Goal: Task Accomplishment & Management: Use online tool/utility

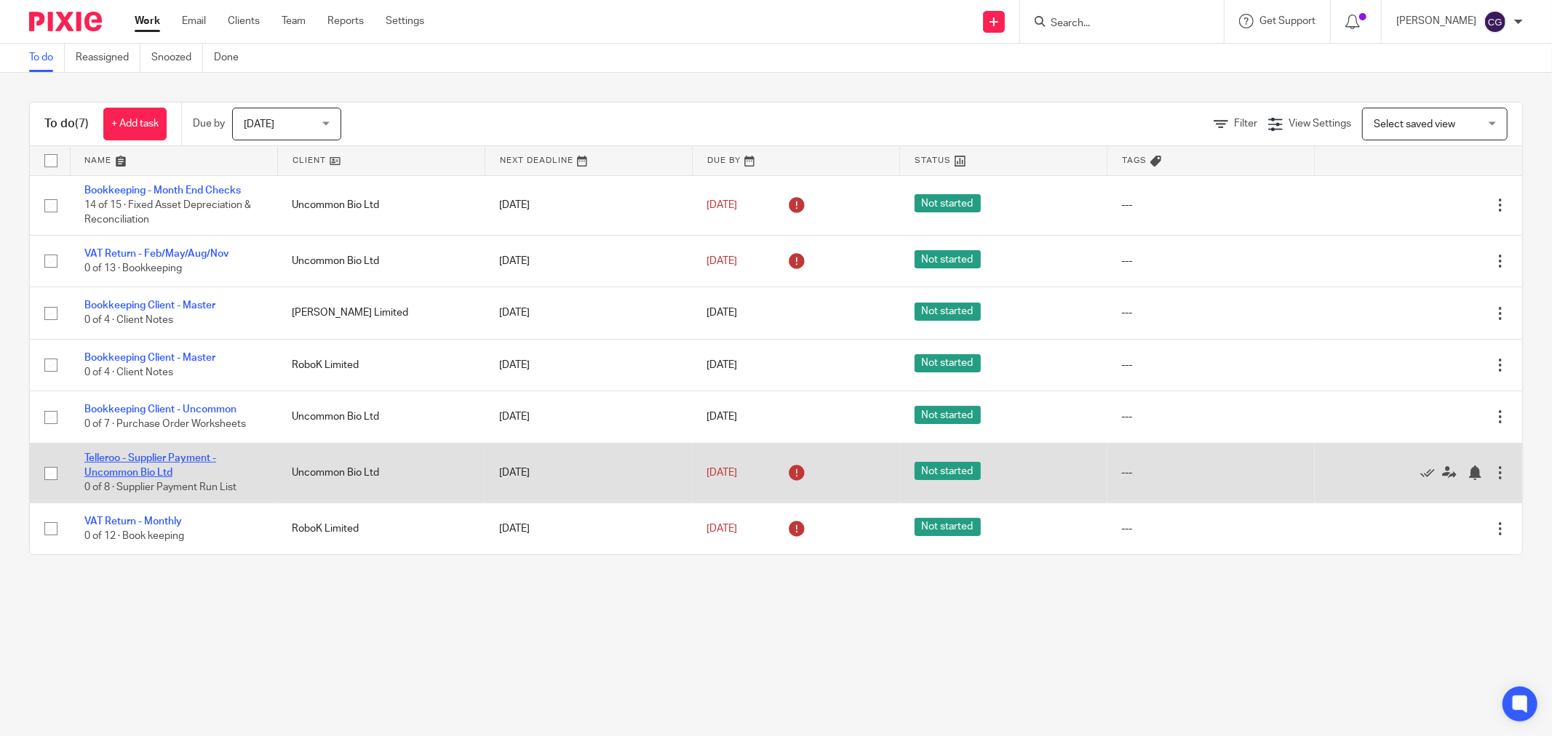
click at [157, 461] on link "Telleroo - Supplier Payment - Uncommon Bio Ltd" at bounding box center [150, 465] width 132 height 25
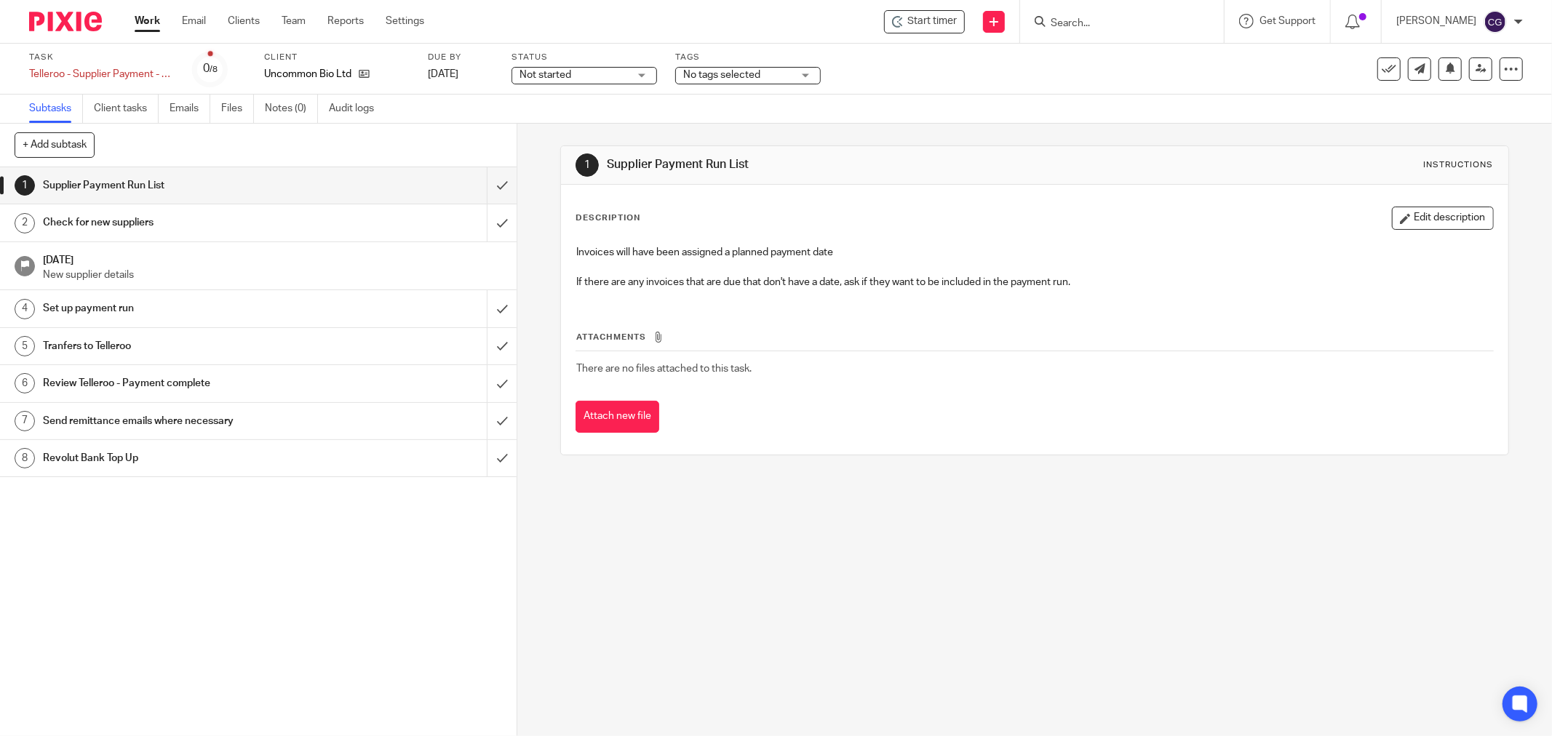
click at [148, 25] on link "Work" at bounding box center [147, 21] width 25 height 15
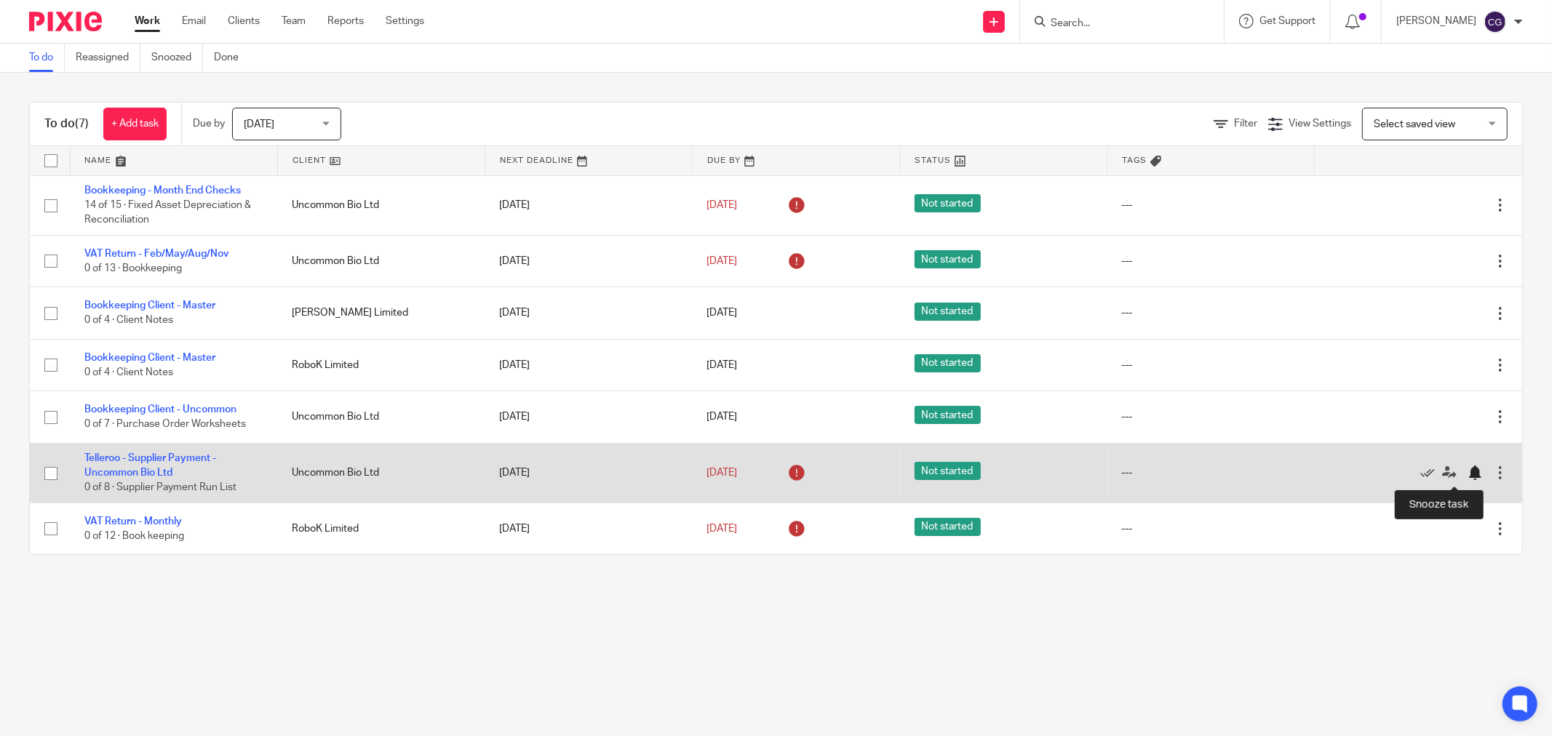
click at [1468, 472] on div at bounding box center [1475, 473] width 15 height 15
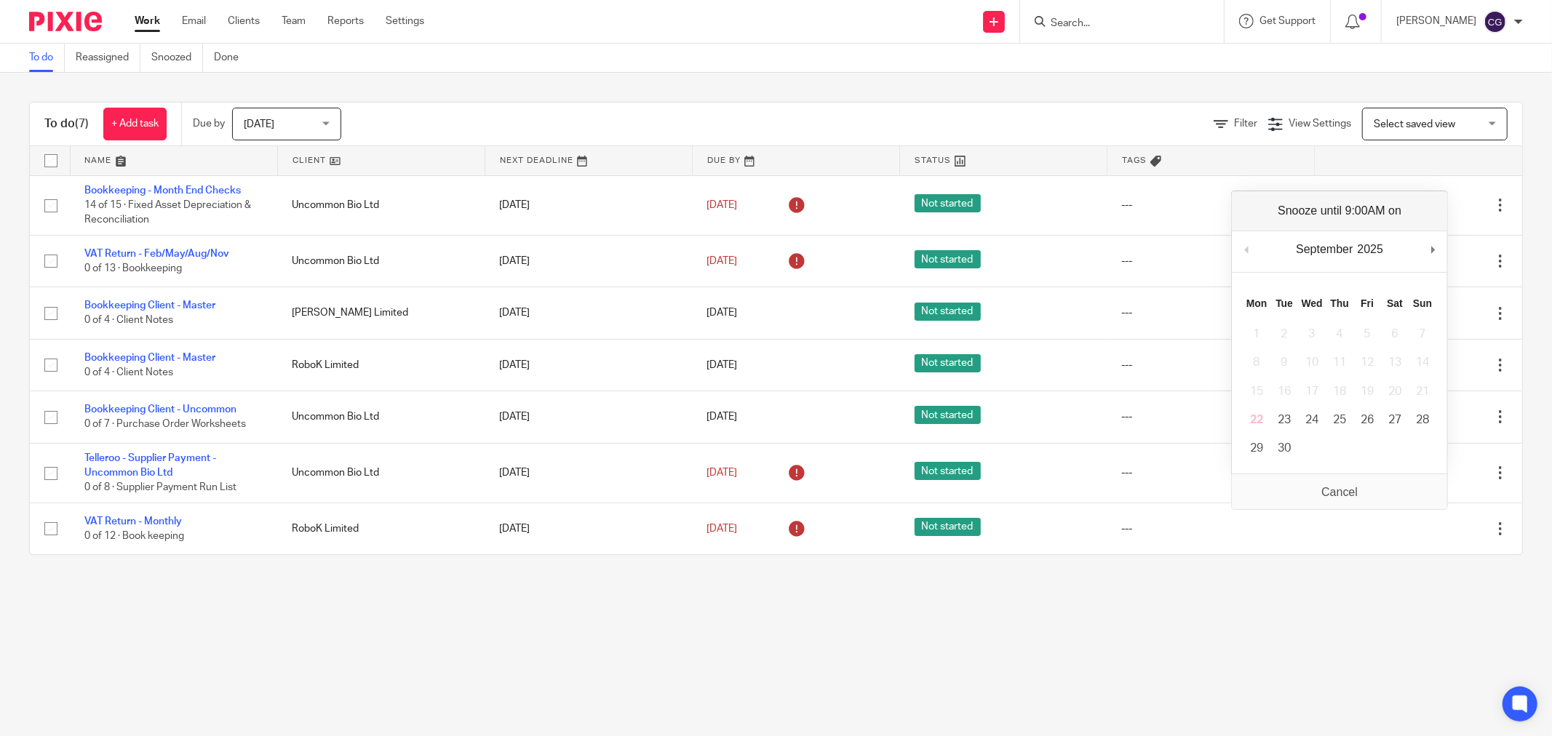
click at [923, 576] on div "To do (7) + Add task Due by Today Today Today Tomorrow This week Next week This…" at bounding box center [776, 329] width 1552 height 512
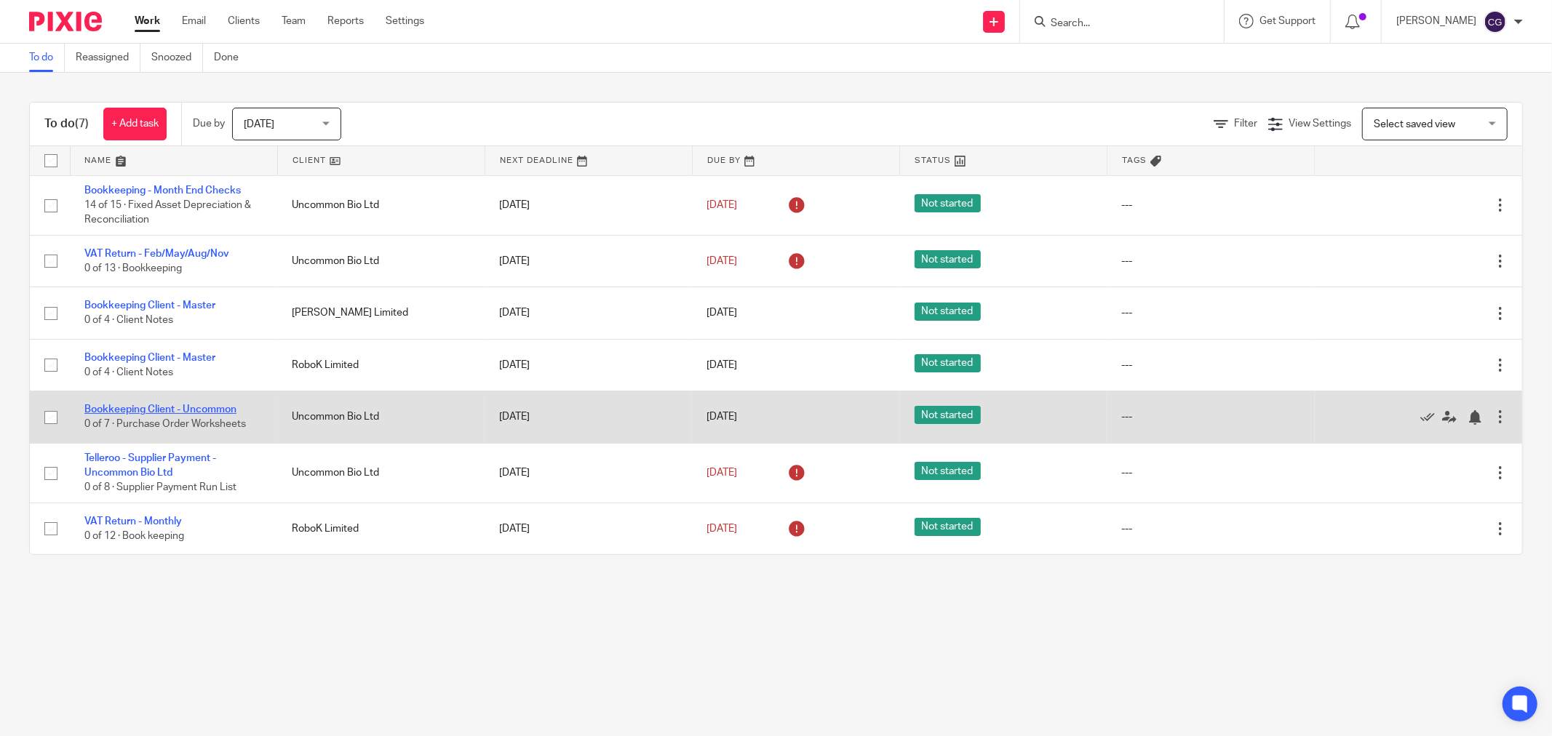
click at [172, 410] on link "Bookkeeping Client - Uncommon" at bounding box center [160, 410] width 152 height 10
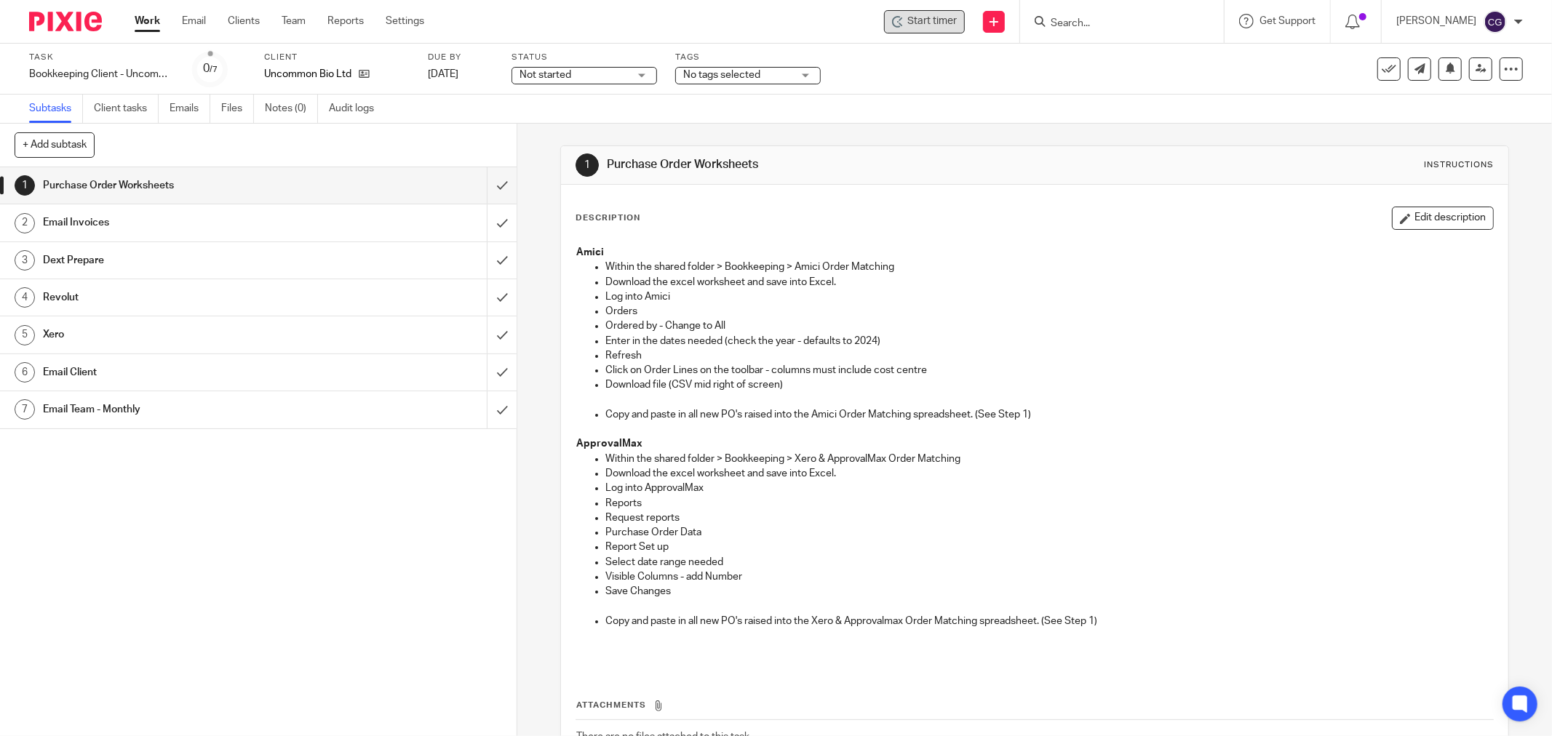
click at [930, 18] on span "Start timer" at bounding box center [931, 21] width 49 height 15
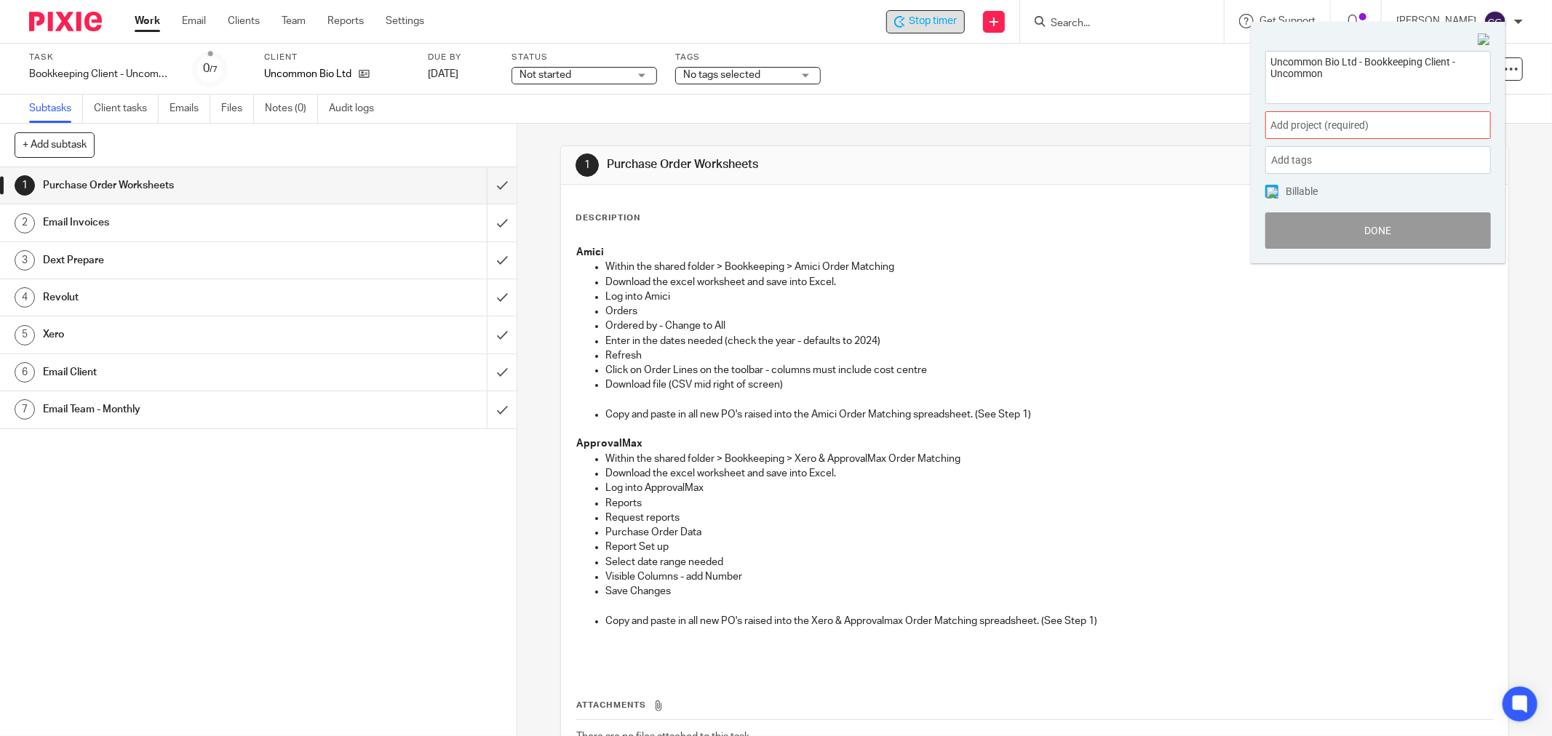
click at [1431, 120] on span "Add project (required) :" at bounding box center [1361, 125] width 183 height 15
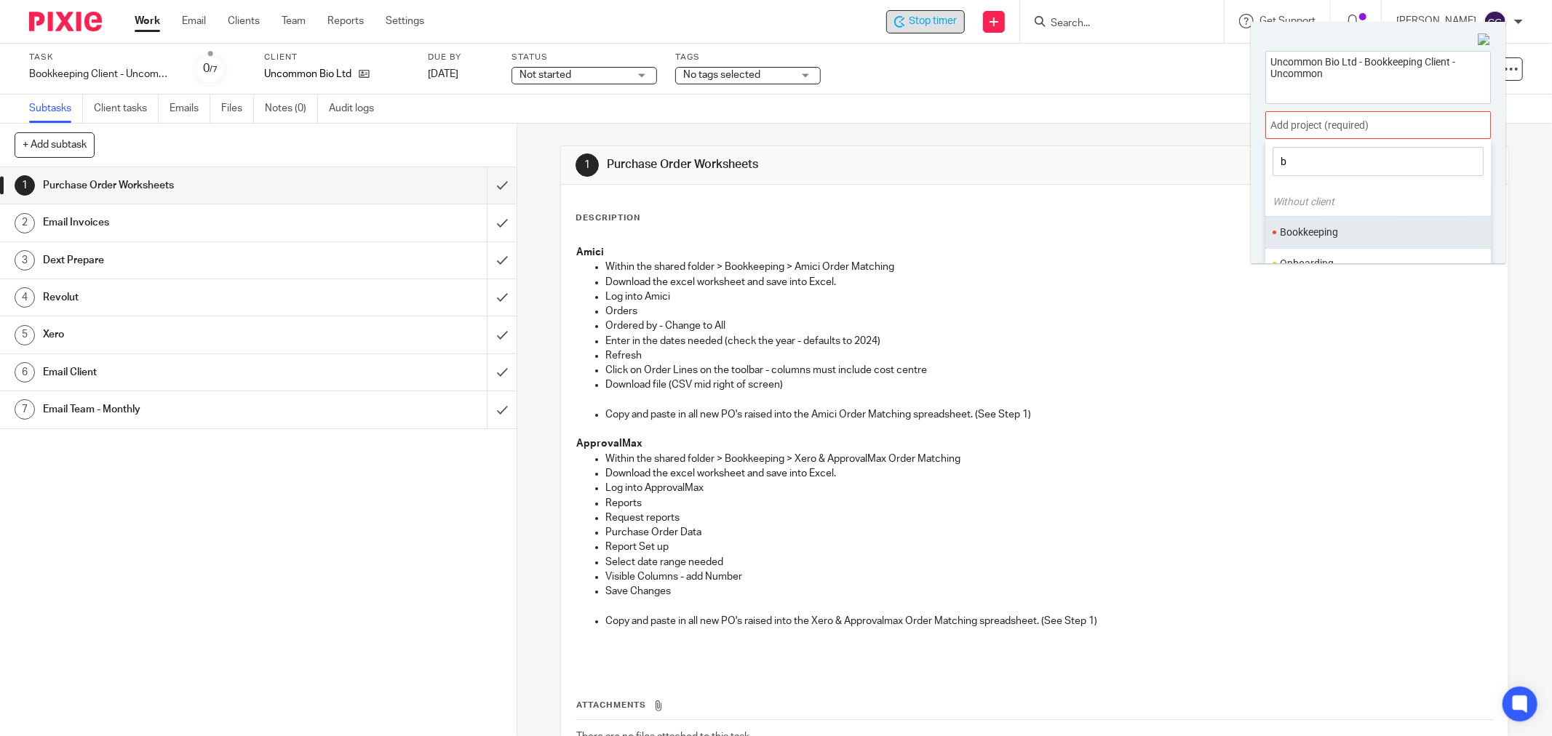
type input "b"
click at [1319, 229] on li "Bookkeeping" at bounding box center [1375, 232] width 190 height 15
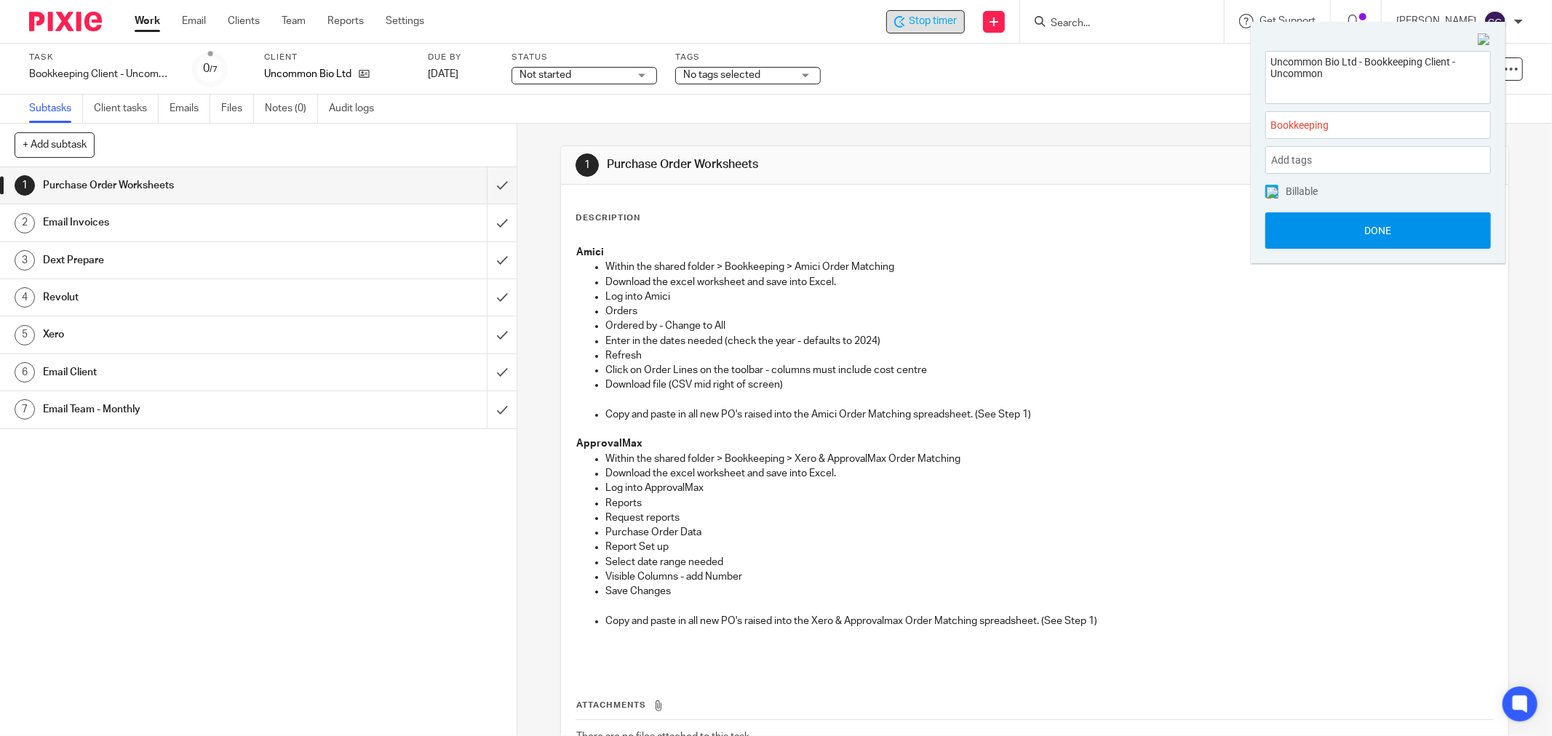
click at [1377, 230] on button "Done" at bounding box center [1378, 230] width 226 height 36
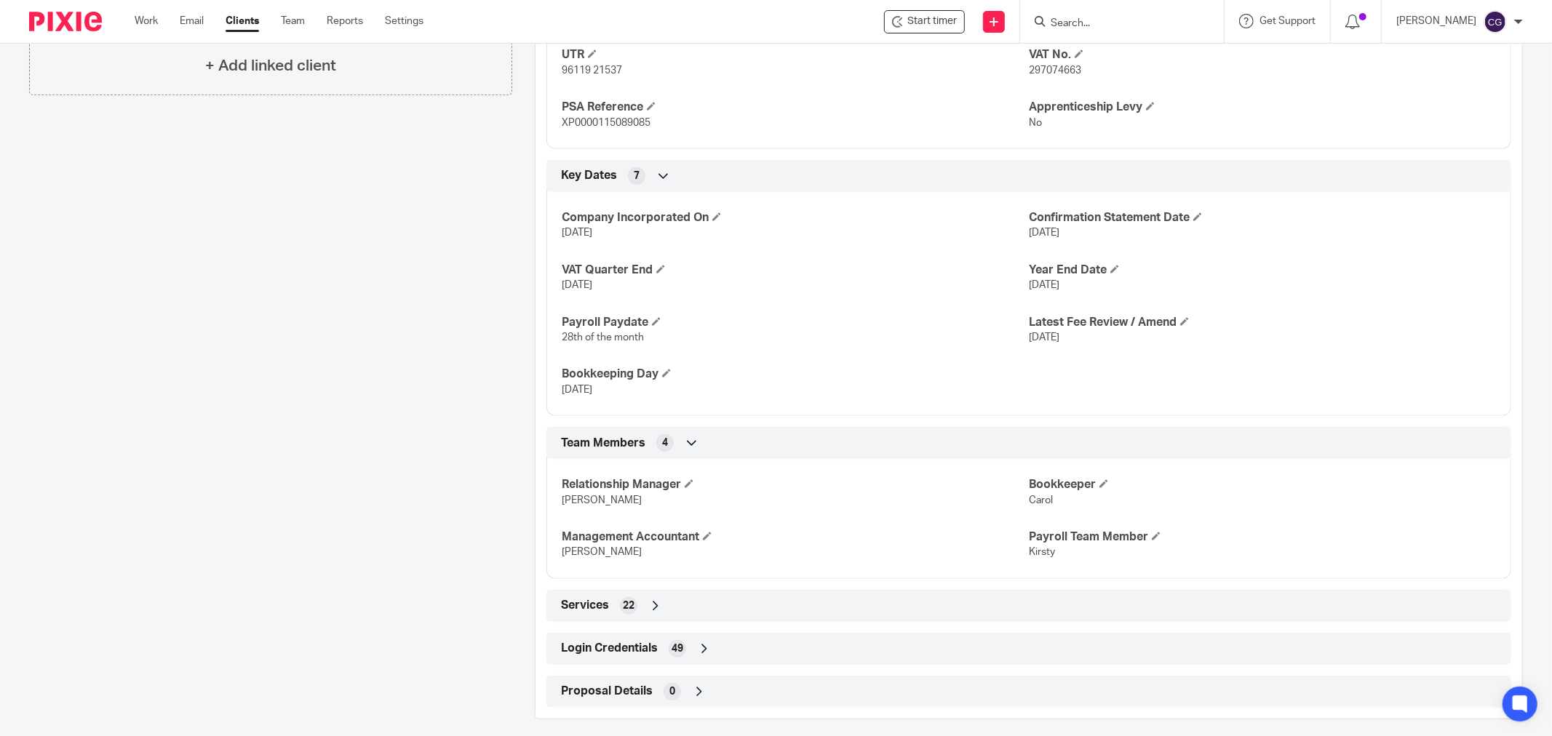
scroll to position [765, 0]
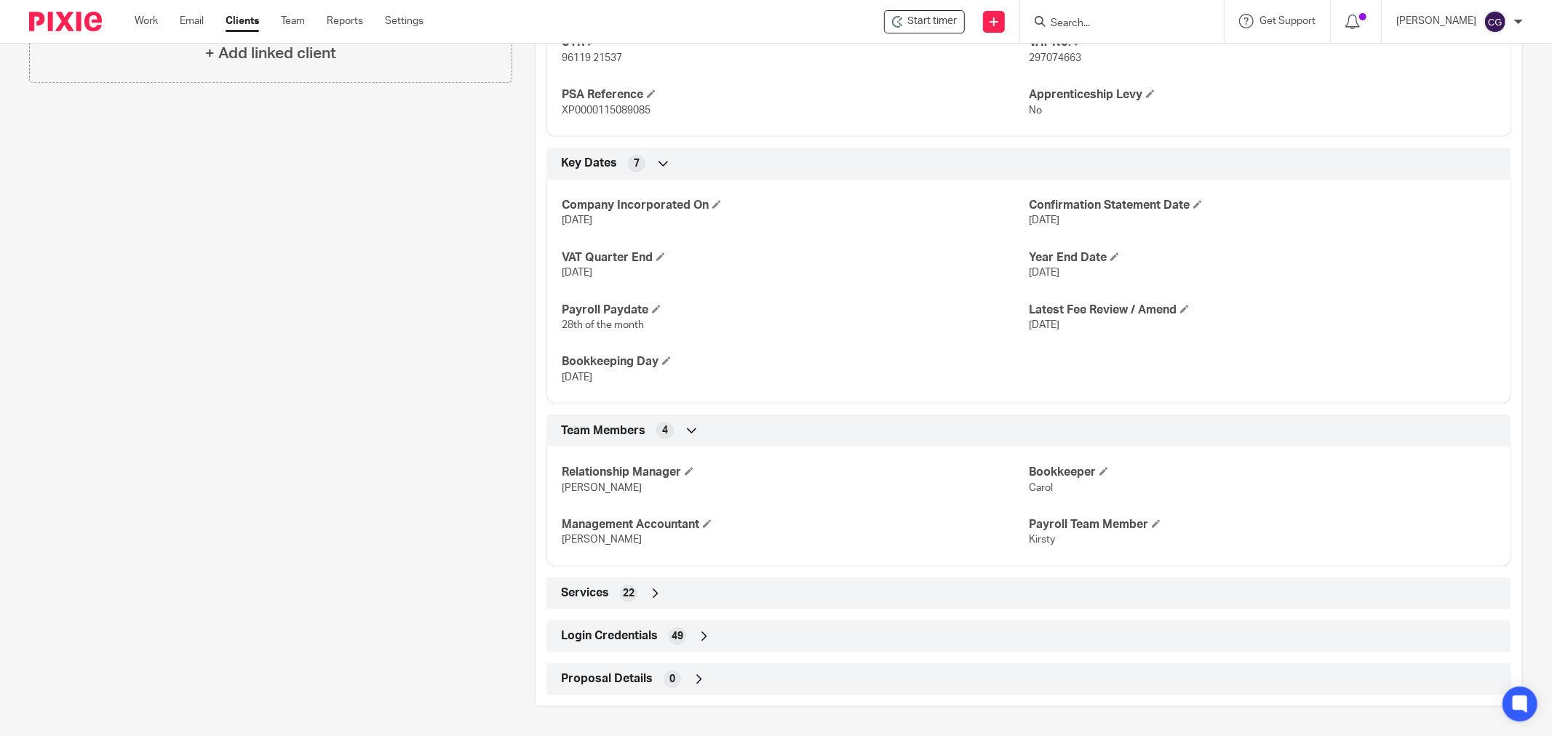
click at [703, 637] on icon at bounding box center [704, 636] width 15 height 15
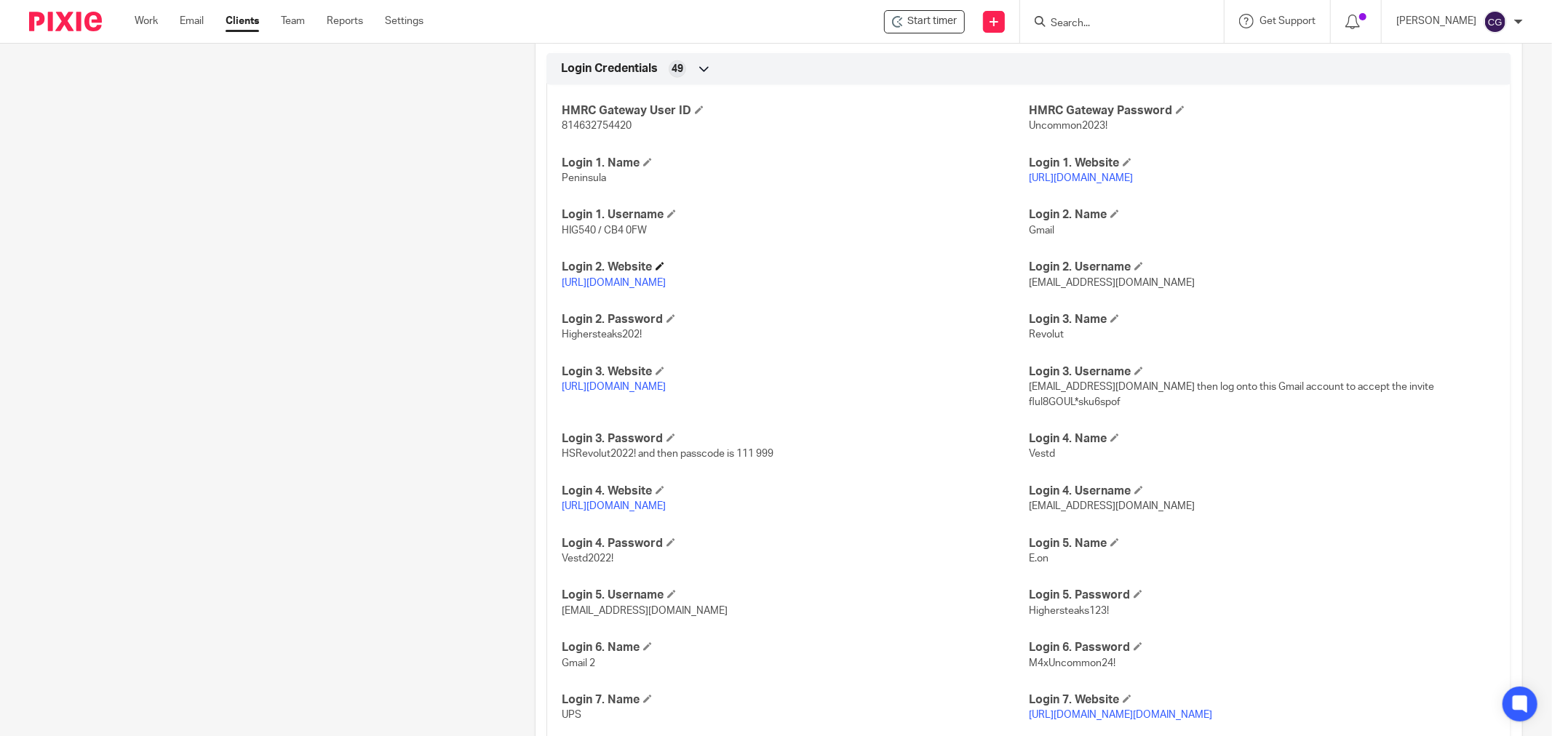
scroll to position [1330, 0]
drag, startPoint x: 664, startPoint y: 388, endPoint x: 635, endPoint y: 384, distance: 29.3
click at [635, 384] on link "https://business.revolut.com/signin" at bounding box center [614, 388] width 104 height 10
click at [624, 285] on link "https://mail.google.com/" at bounding box center [614, 284] width 104 height 10
click at [627, 285] on link "https://mail.google.com/" at bounding box center [614, 284] width 104 height 10
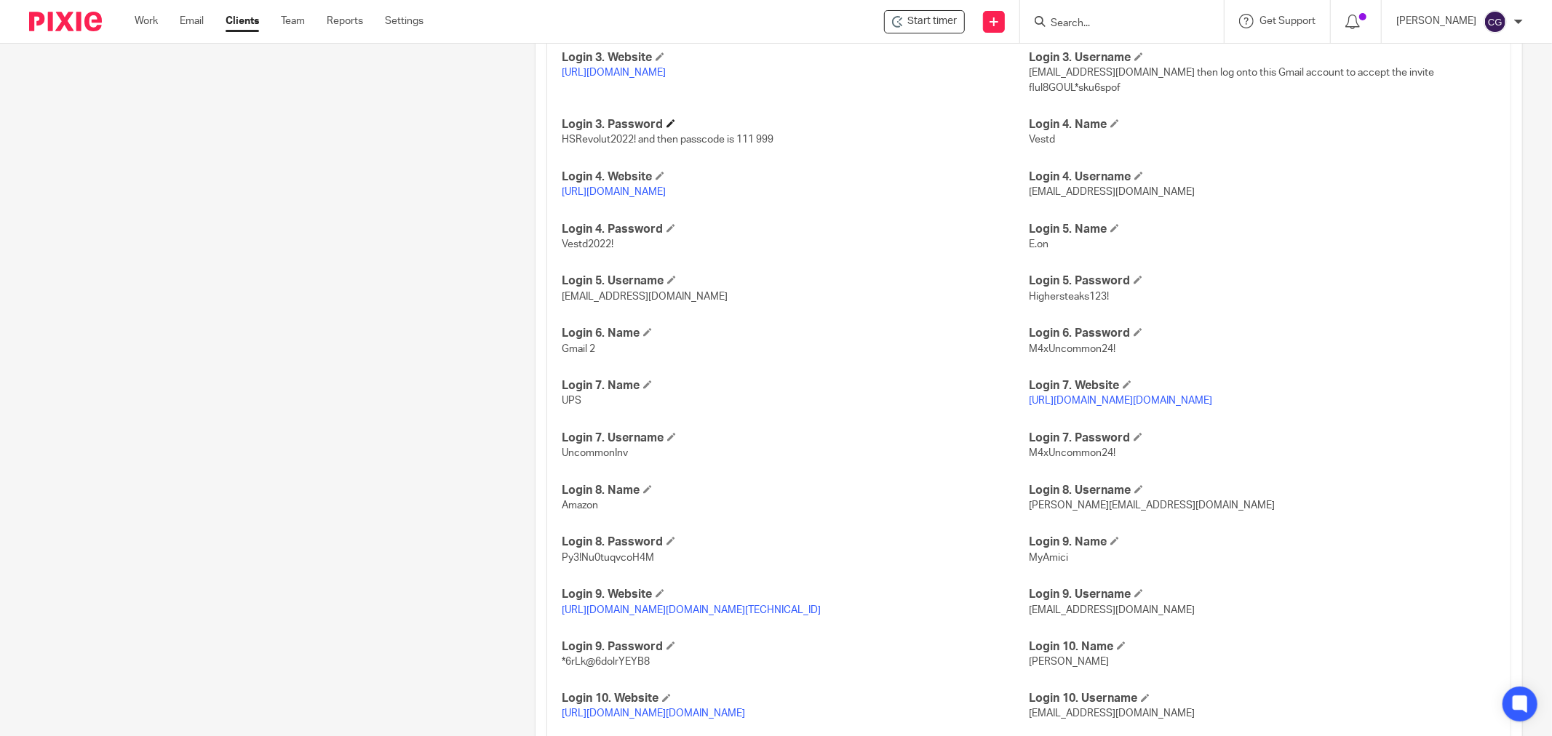
scroll to position [1654, 0]
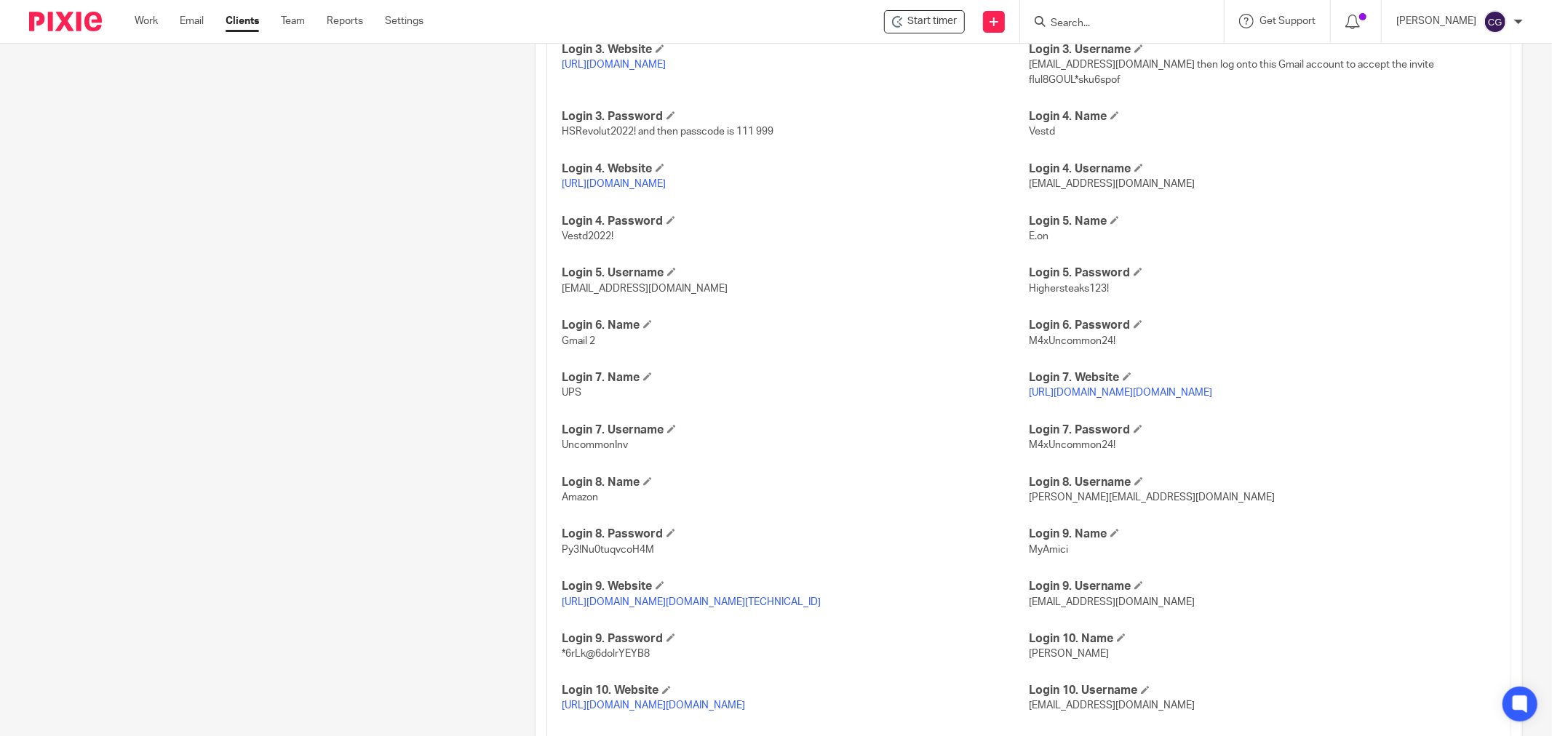
click at [1108, 395] on link "https://www.ups.com/gb/en/Home.page" at bounding box center [1120, 393] width 183 height 10
click at [739, 608] on p "https://auth.myamici.com/realms/myamici/protocol/openid-connect/auth?client_id=…" at bounding box center [795, 602] width 467 height 15
click at [736, 604] on link "https://auth.myamici.com/realms/myamici/protocol/openid-connect/auth?client_id=…" at bounding box center [691, 602] width 259 height 10
